Goal: Check status: Check status

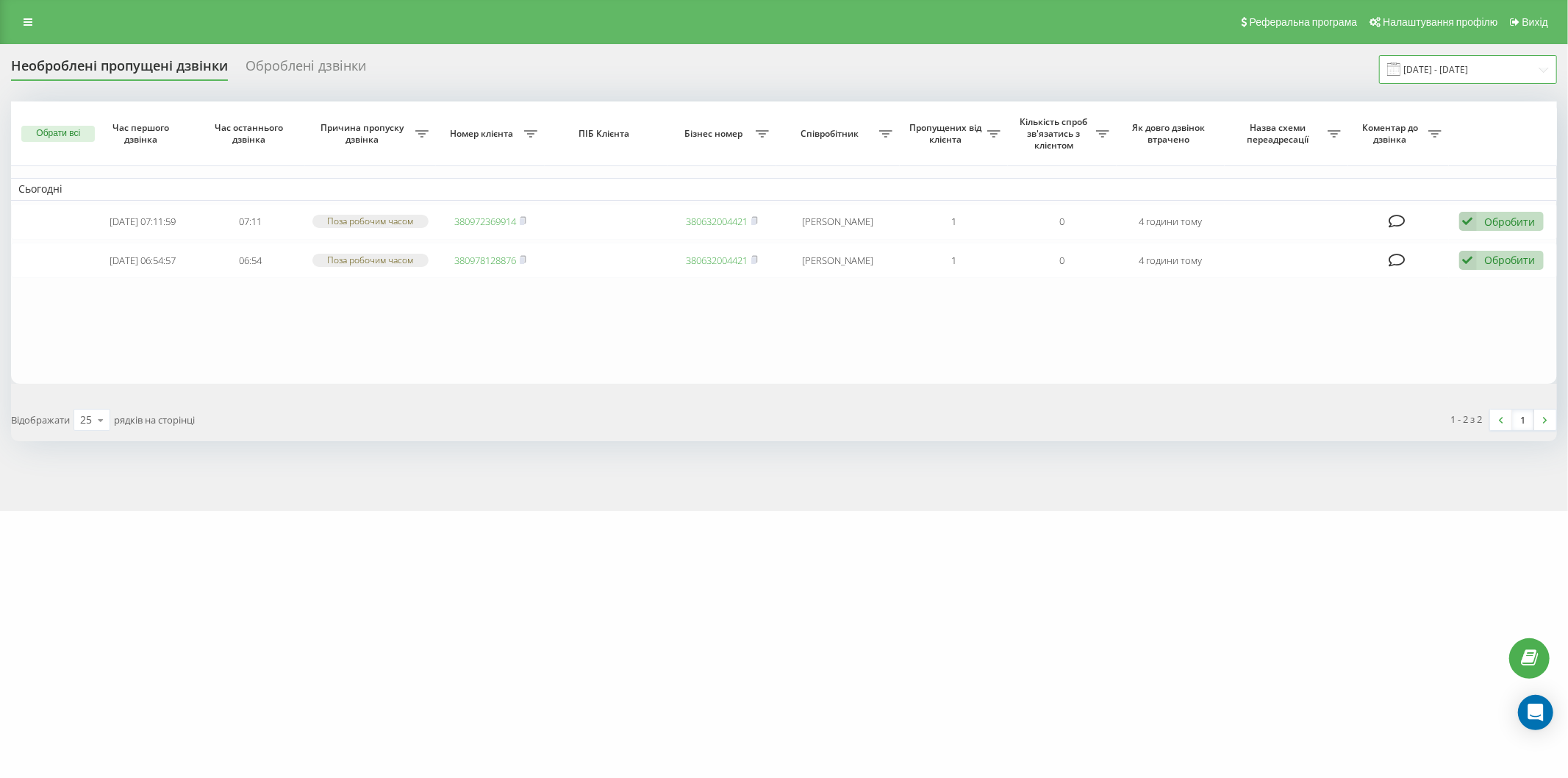
click at [1431, 60] on input "[DATE] - [DATE]" at bounding box center [1468, 69] width 177 height 28
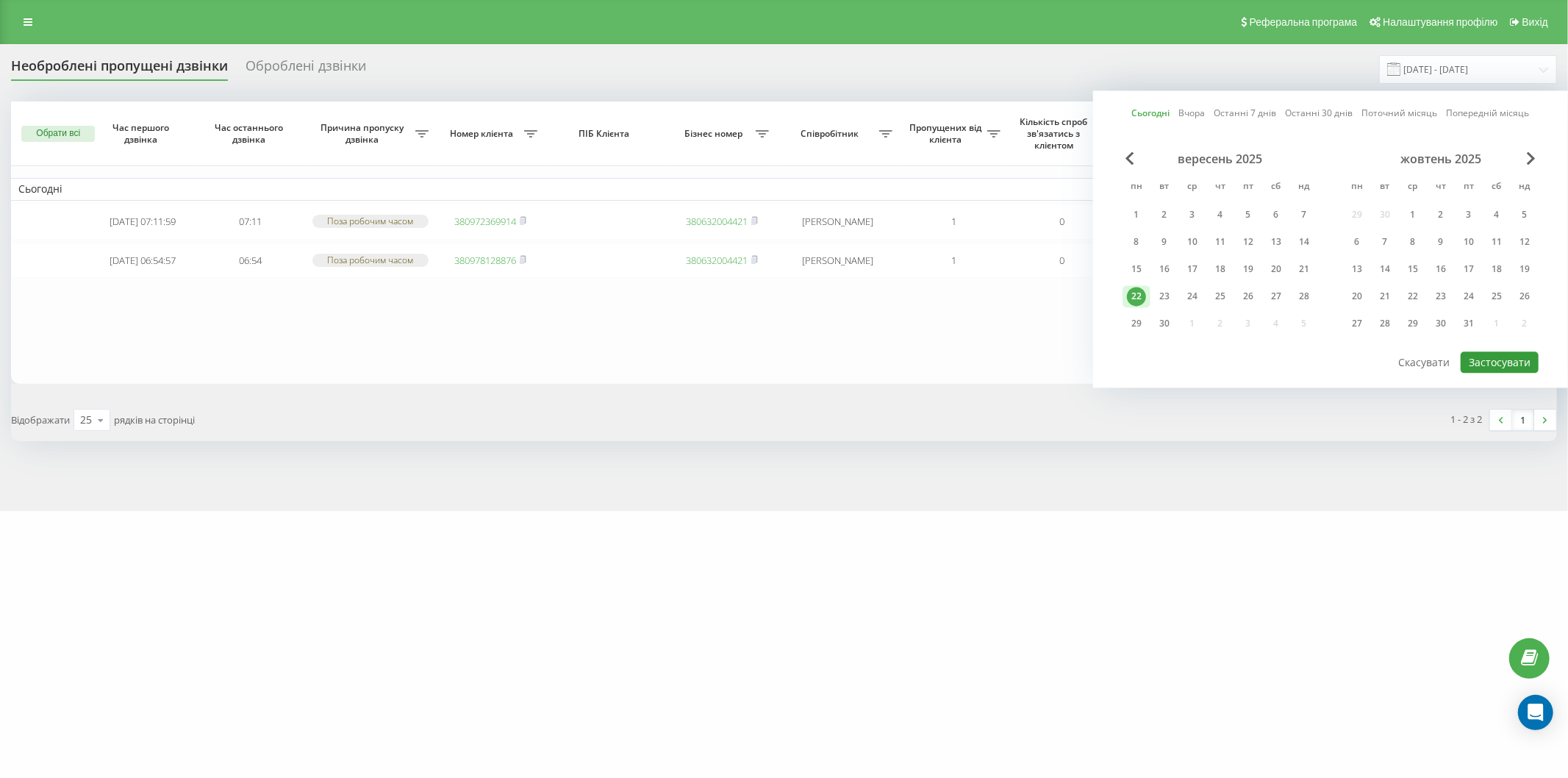
click at [1482, 358] on button "Застосувати" at bounding box center [1500, 362] width 78 height 21
